Goal: Find specific page/section: Find specific page/section

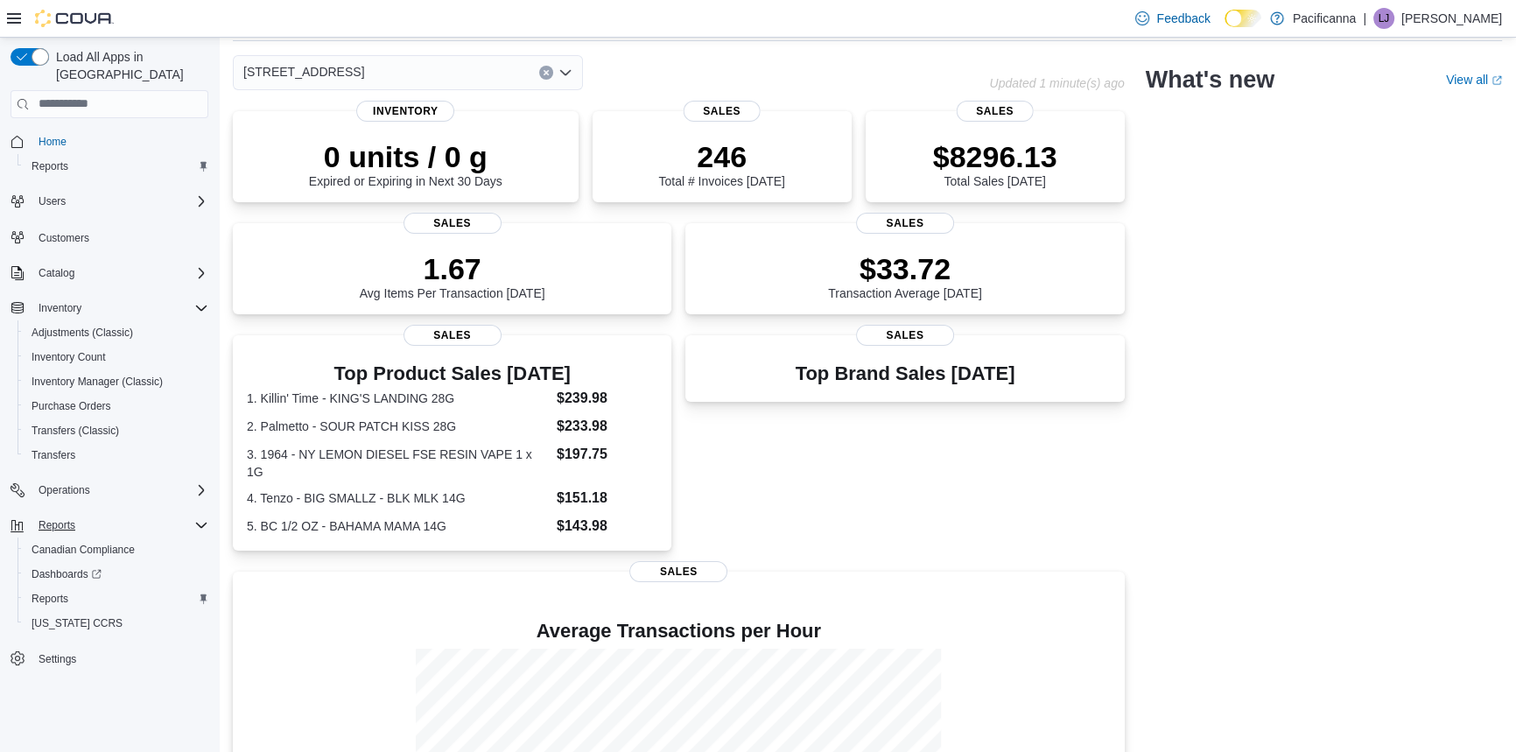
scroll to position [158, 0]
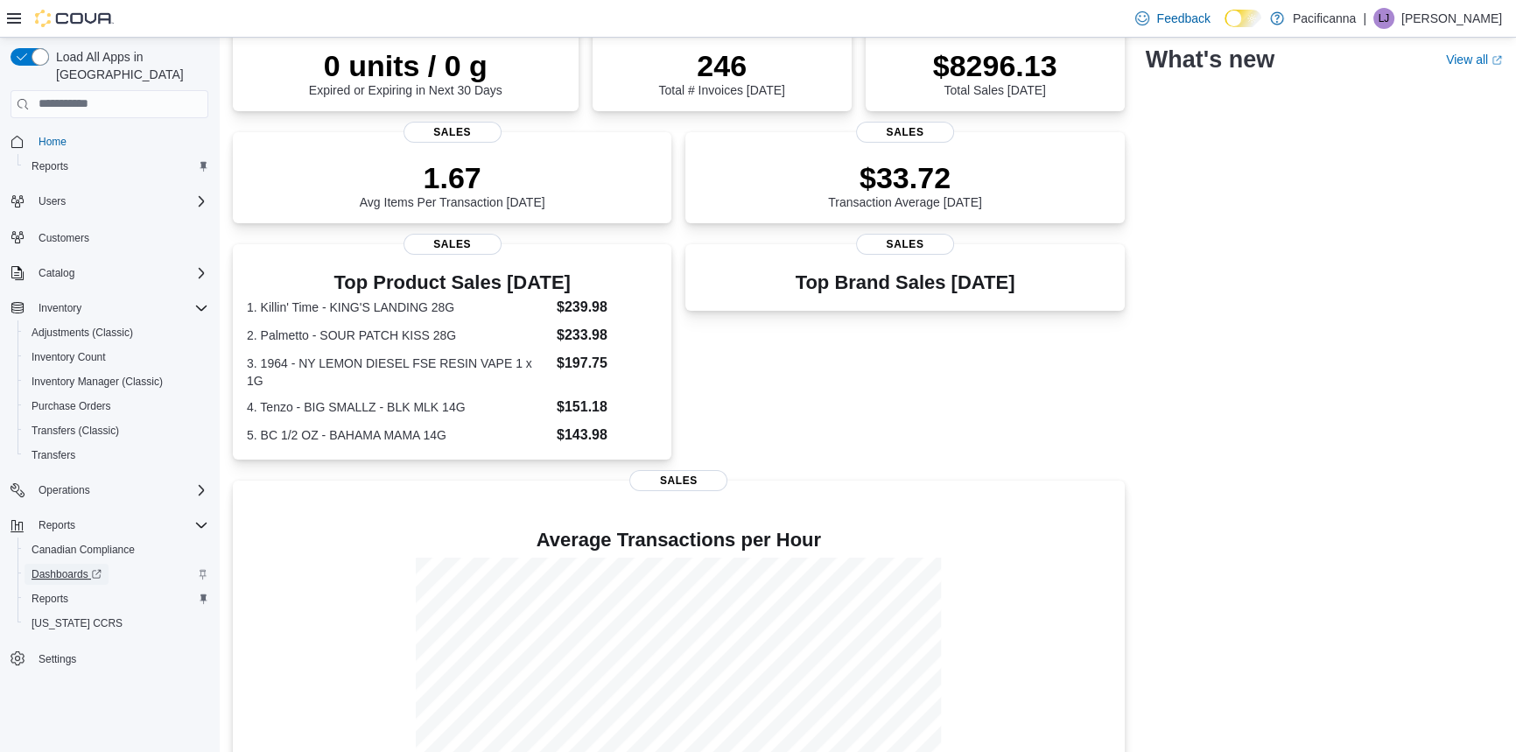
click at [59, 567] on span "Dashboards" at bounding box center [67, 574] width 70 height 14
